Goal: Task Accomplishment & Management: Use online tool/utility

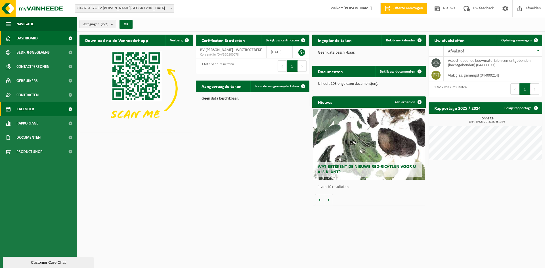
click at [28, 107] on span "Kalender" at bounding box center [25, 109] width 18 height 14
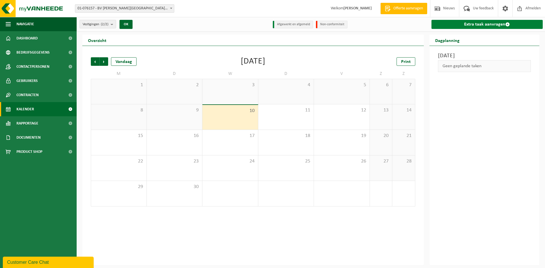
click at [490, 24] on link "Extra taak aanvragen" at bounding box center [486, 24] width 111 height 9
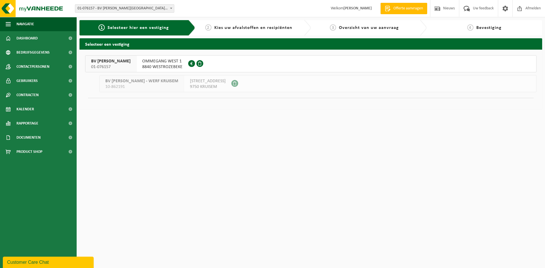
click at [173, 64] on span "8840 WESTROZEBEKE" at bounding box center [162, 67] width 40 height 6
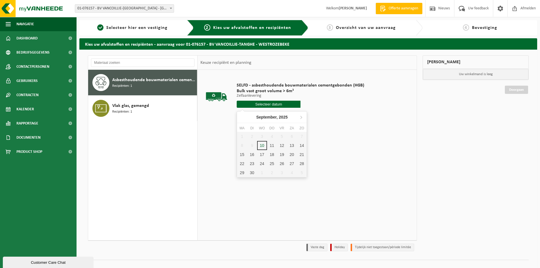
click at [284, 104] on input "text" at bounding box center [269, 104] width 64 height 7
click at [263, 146] on div "10" at bounding box center [262, 145] width 10 height 9
type input "Van 2025-09-10"
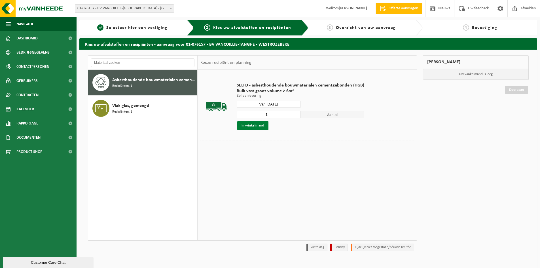
click at [254, 127] on button "In winkelmand" at bounding box center [252, 125] width 31 height 9
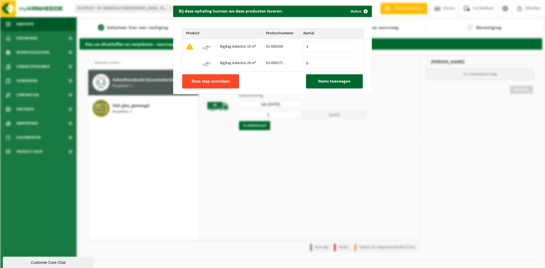
click at [215, 84] on span "Deze stap overslaan" at bounding box center [211, 81] width 38 height 5
type input "0"
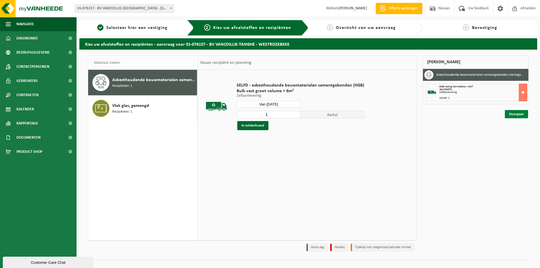
click at [512, 115] on link "Doorgaan" at bounding box center [516, 114] width 23 height 8
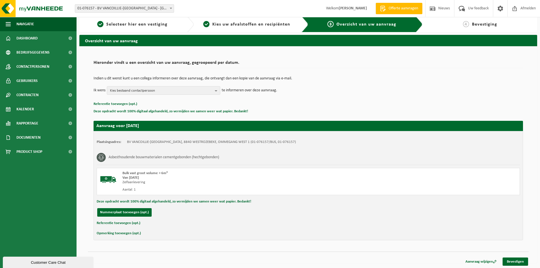
scroll to position [4, 0]
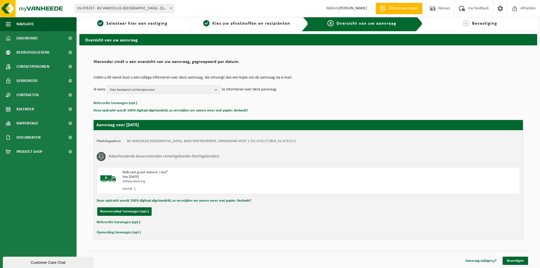
click at [135, 221] on button "Referentie toevoegen (opt.)" at bounding box center [119, 222] width 44 height 7
click at [149, 222] on input "text" at bounding box center [320, 223] width 390 height 9
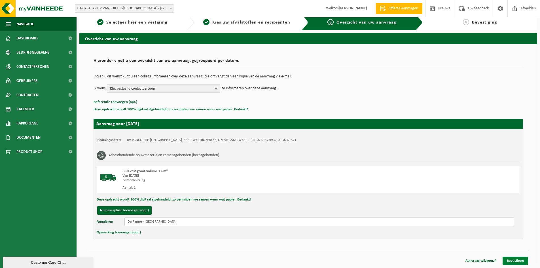
type input "De Panne - Prins Albertlaan"
click at [519, 262] on link "Bevestigen" at bounding box center [516, 261] width 26 height 8
